Goal: Task Accomplishment & Management: Use online tool/utility

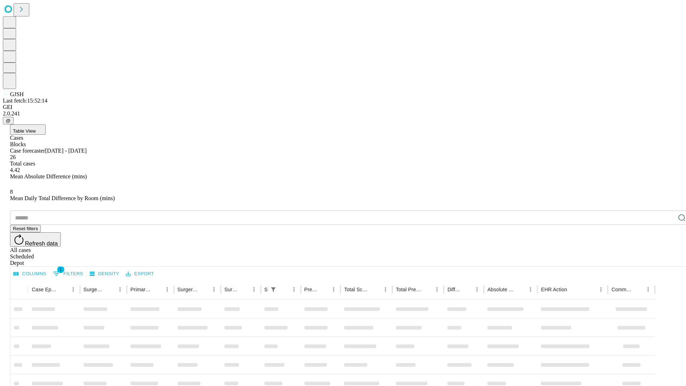
click at [668, 260] on div "Depot" at bounding box center [350, 263] width 681 height 6
